Goal: Task Accomplishment & Management: Complete application form

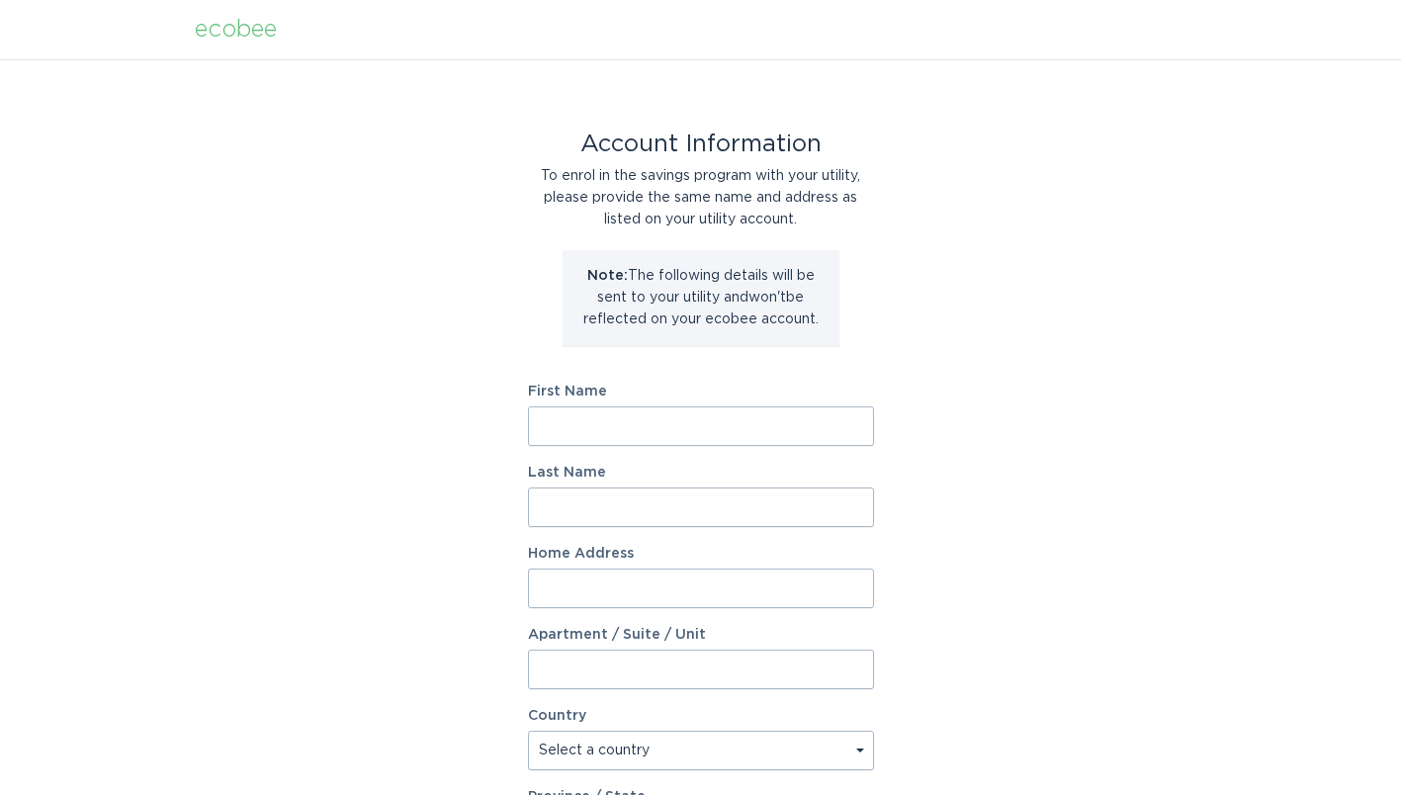
click at [585, 420] on input "First Name" at bounding box center [701, 426] width 346 height 40
type input "[PERSON_NAME]"
type input "[STREET_ADDRESS]"
select select "US"
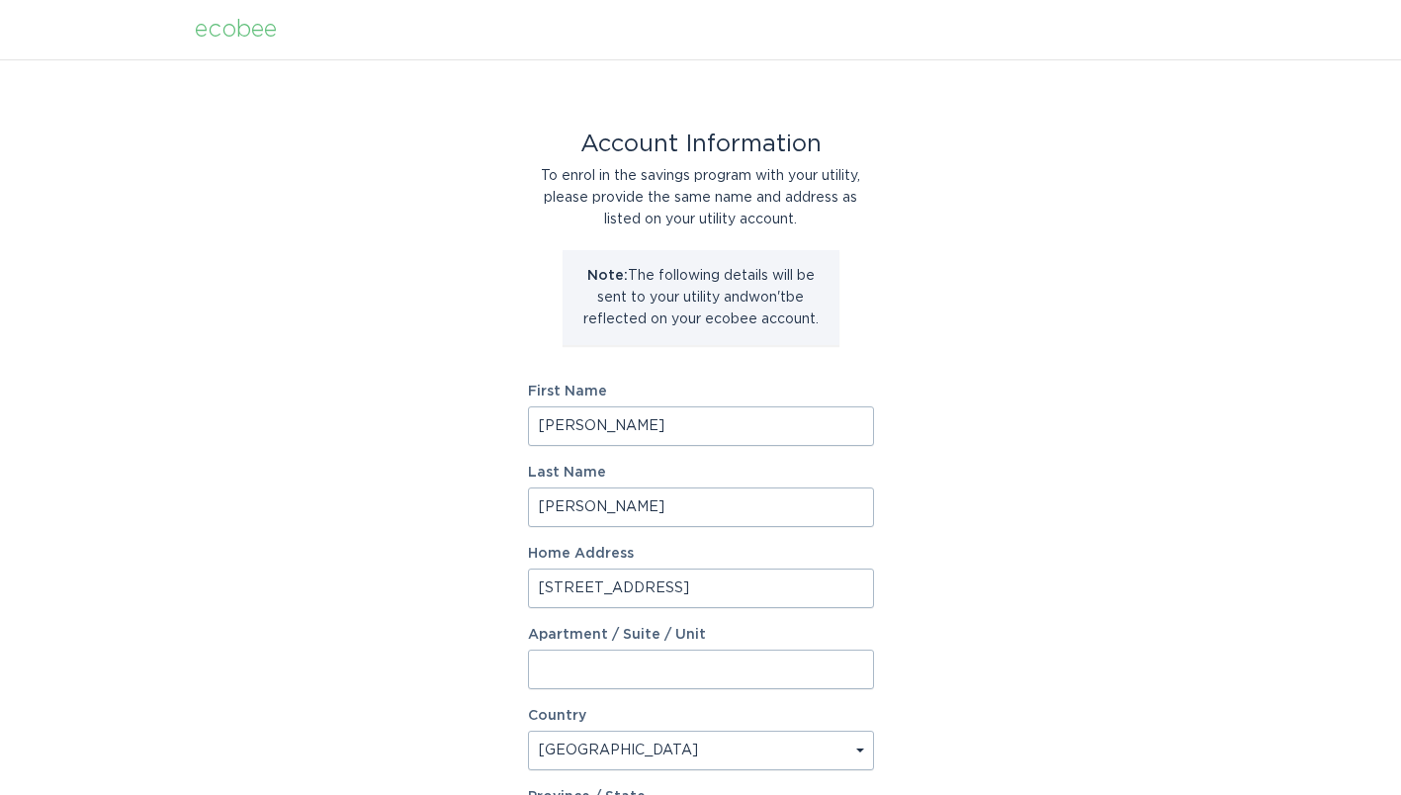
type input "[GEOGRAPHIC_DATA]"
type input "28560"
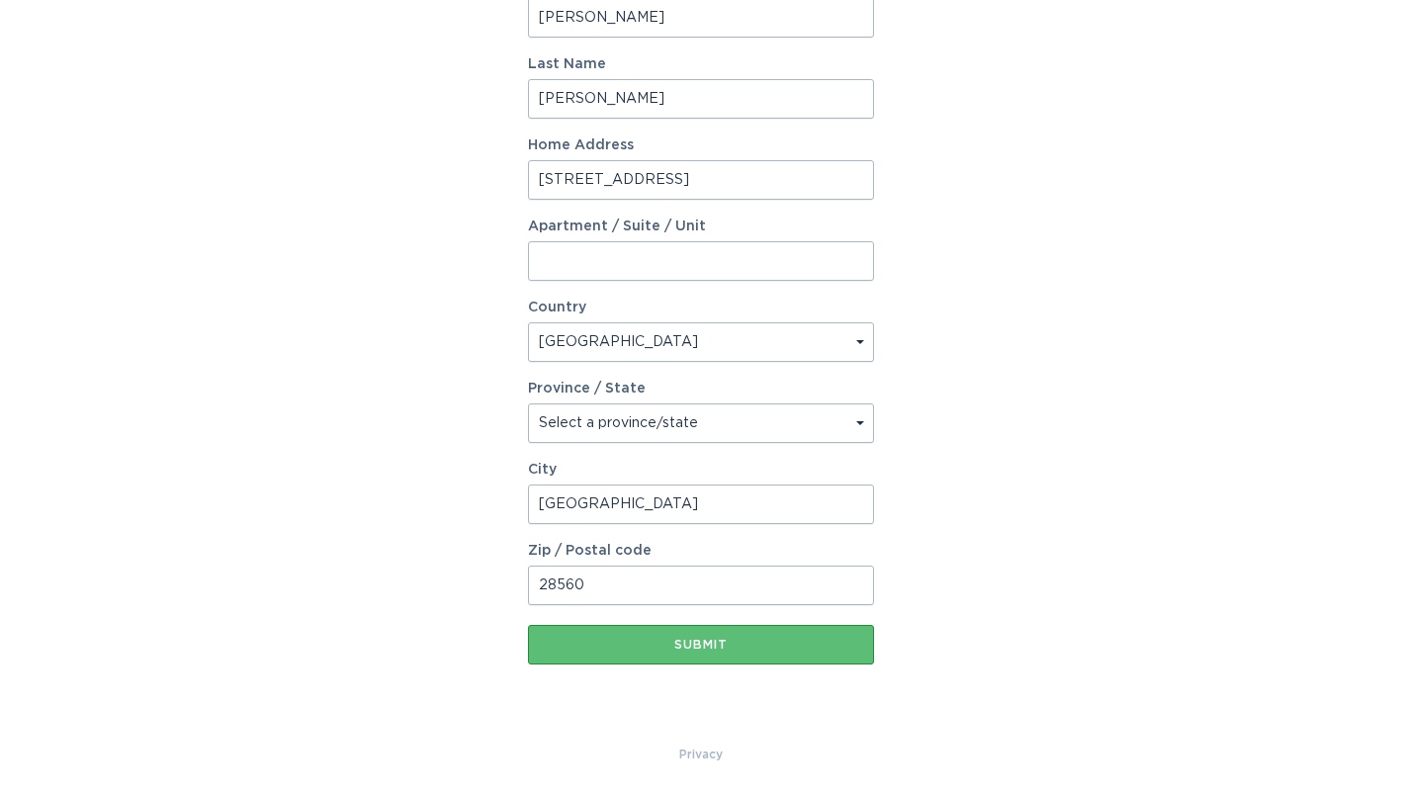
scroll to position [309, 0]
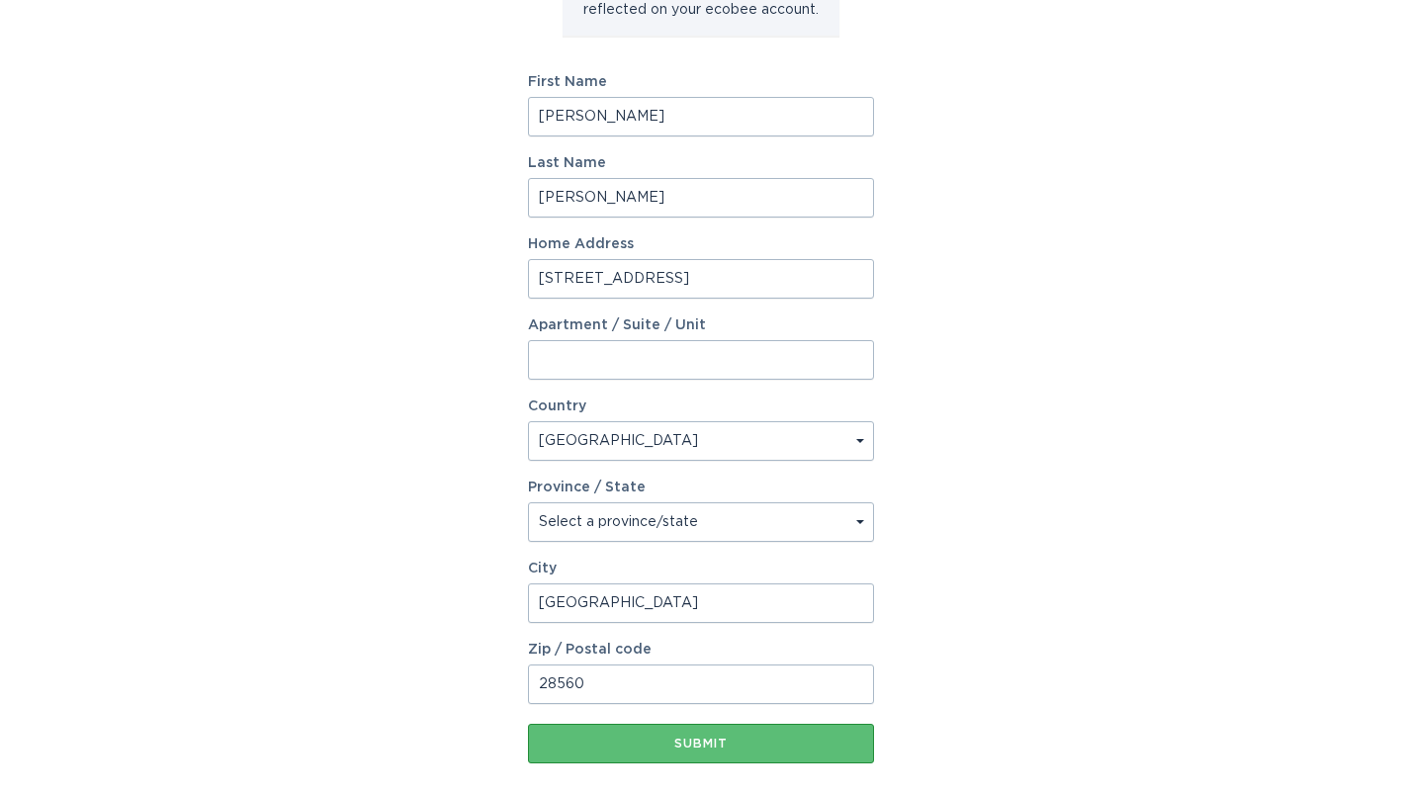
click at [574, 523] on select "Select a province/state [US_STATE] [US_STATE] [US_STATE] [US_STATE] [US_STATE] …" at bounding box center [701, 522] width 346 height 40
select select "NC"
click at [528, 502] on select "Select a province/state [US_STATE] [US_STATE] [US_STATE] [US_STATE] [US_STATE] …" at bounding box center [701, 522] width 346 height 40
click at [415, 499] on div "Account Information To enrol in the savings program with your utility, please p…" at bounding box center [700, 296] width 1401 height 1092
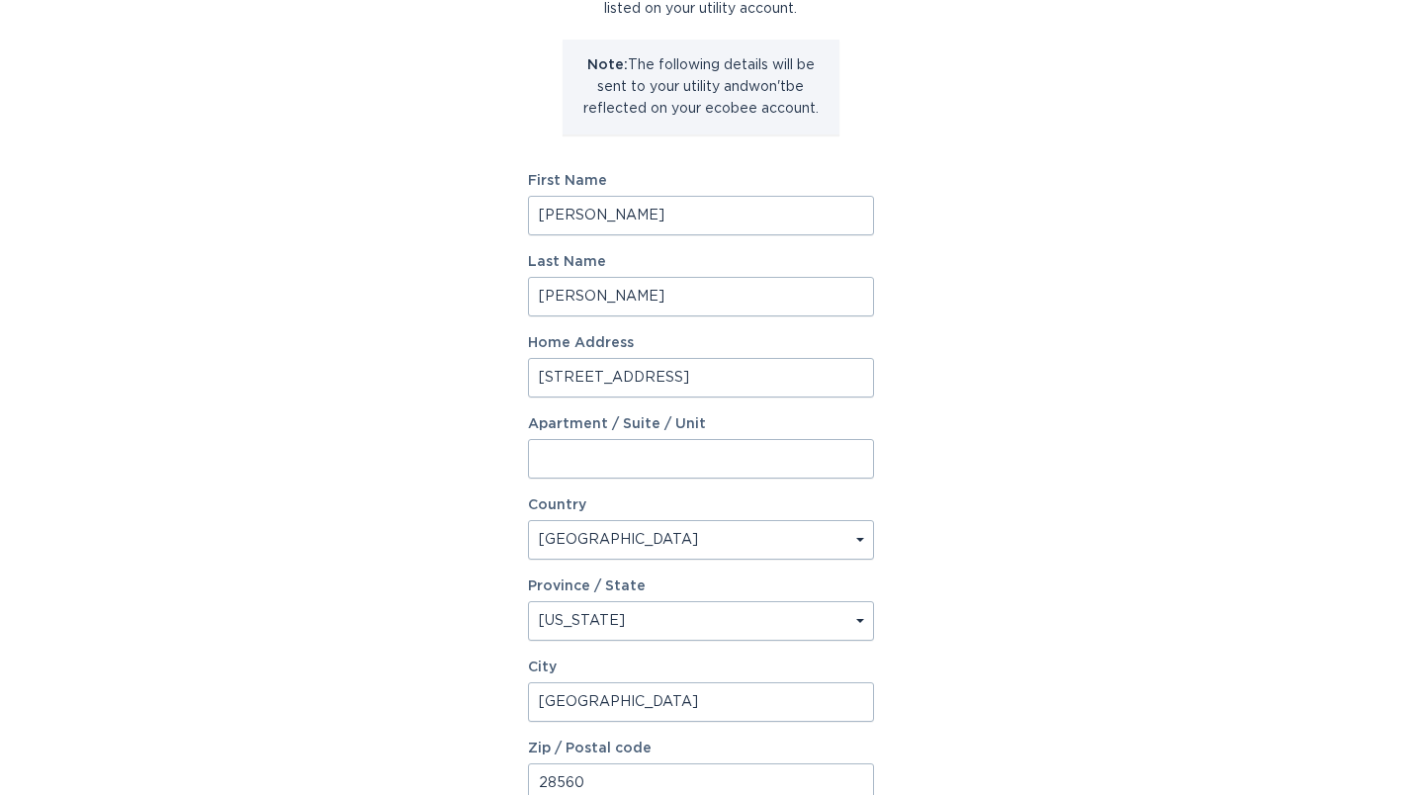
scroll to position [408, 0]
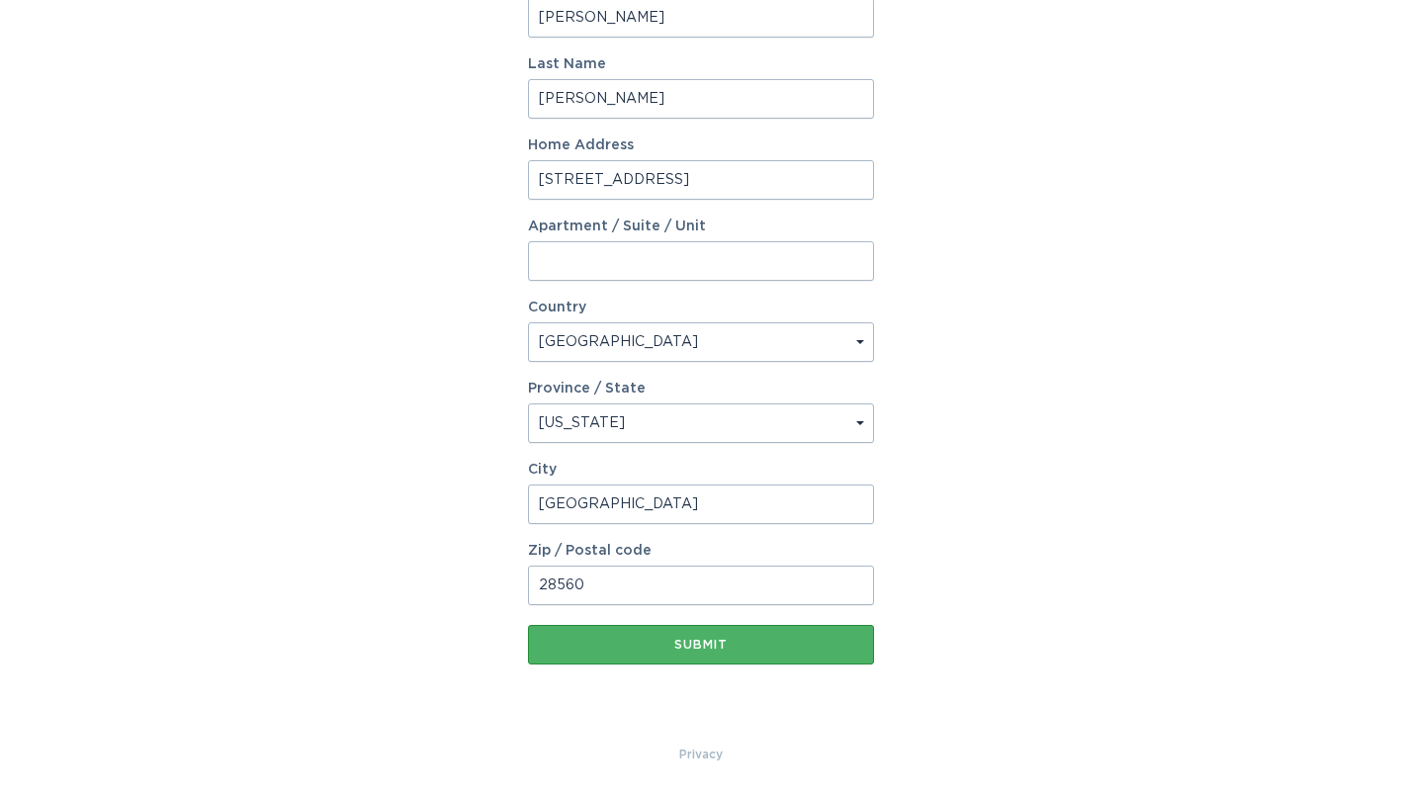
click at [672, 647] on div "Submit" at bounding box center [701, 645] width 326 height 12
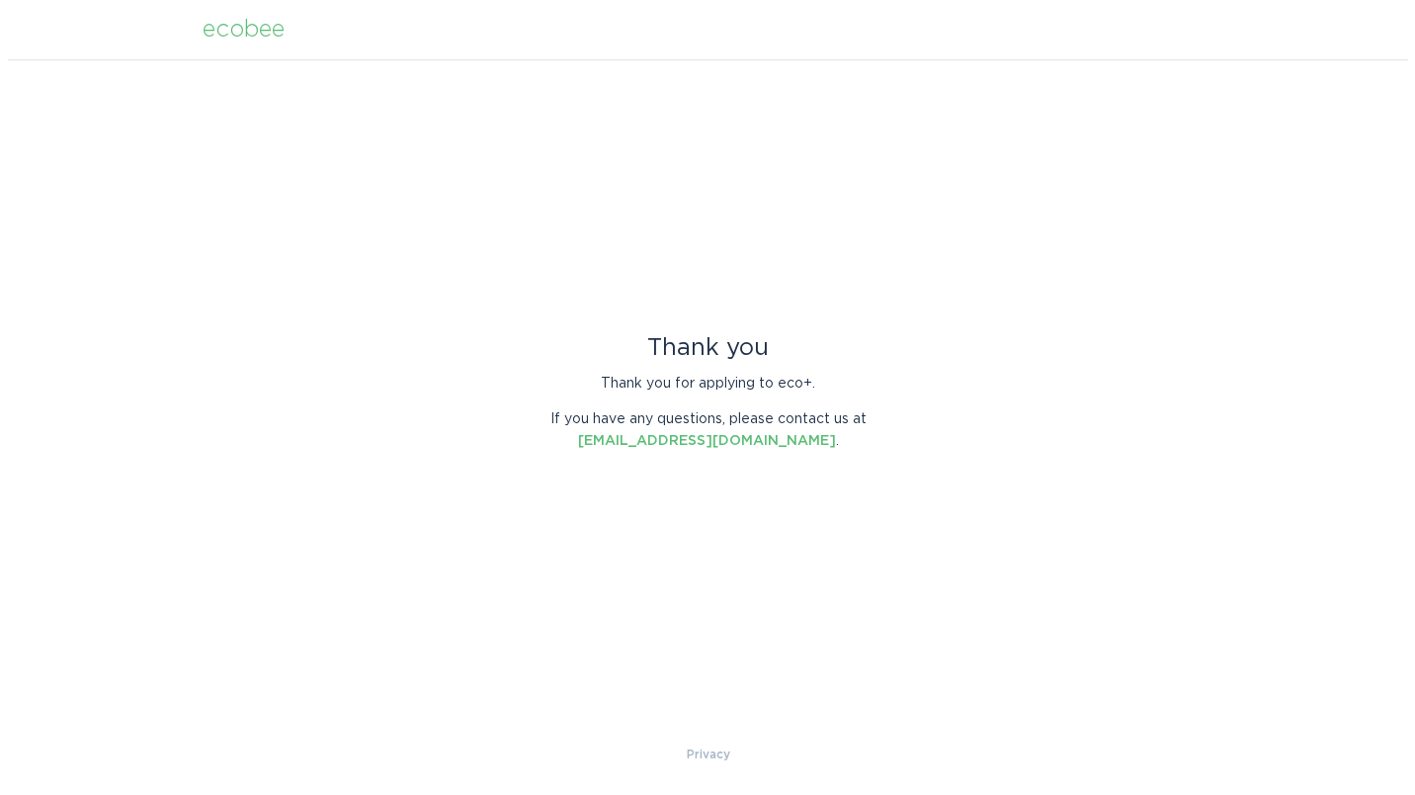
scroll to position [0, 0]
